Goal: Transaction & Acquisition: Purchase product/service

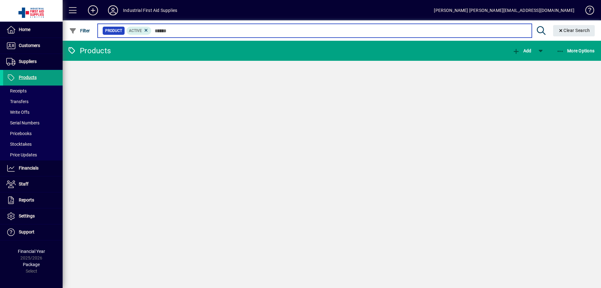
type input "***"
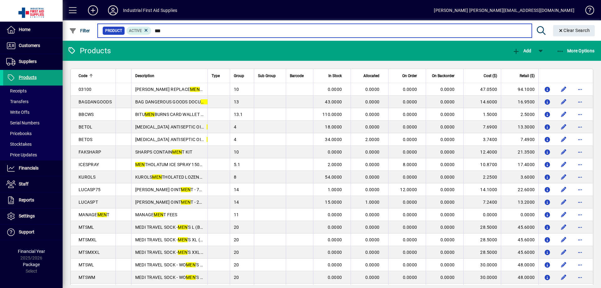
drag, startPoint x: 171, startPoint y: 32, endPoint x: 124, endPoint y: 7, distance: 53.5
click at [124, 7] on mat-toolbar "Industrial First Aid Supplies Trudy Darcy trudy@first-aid.co.nz Filter Product …" at bounding box center [332, 20] width 538 height 41
